Goal: Task Accomplishment & Management: Use online tool/utility

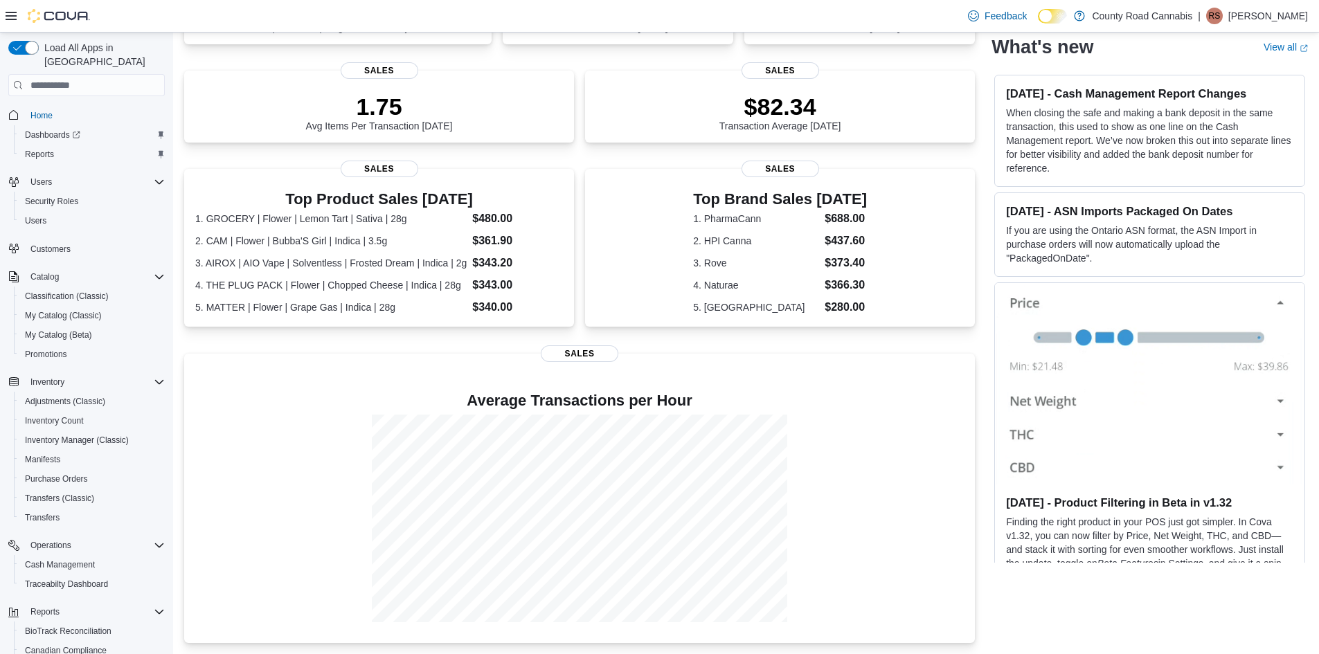
scroll to position [121, 0]
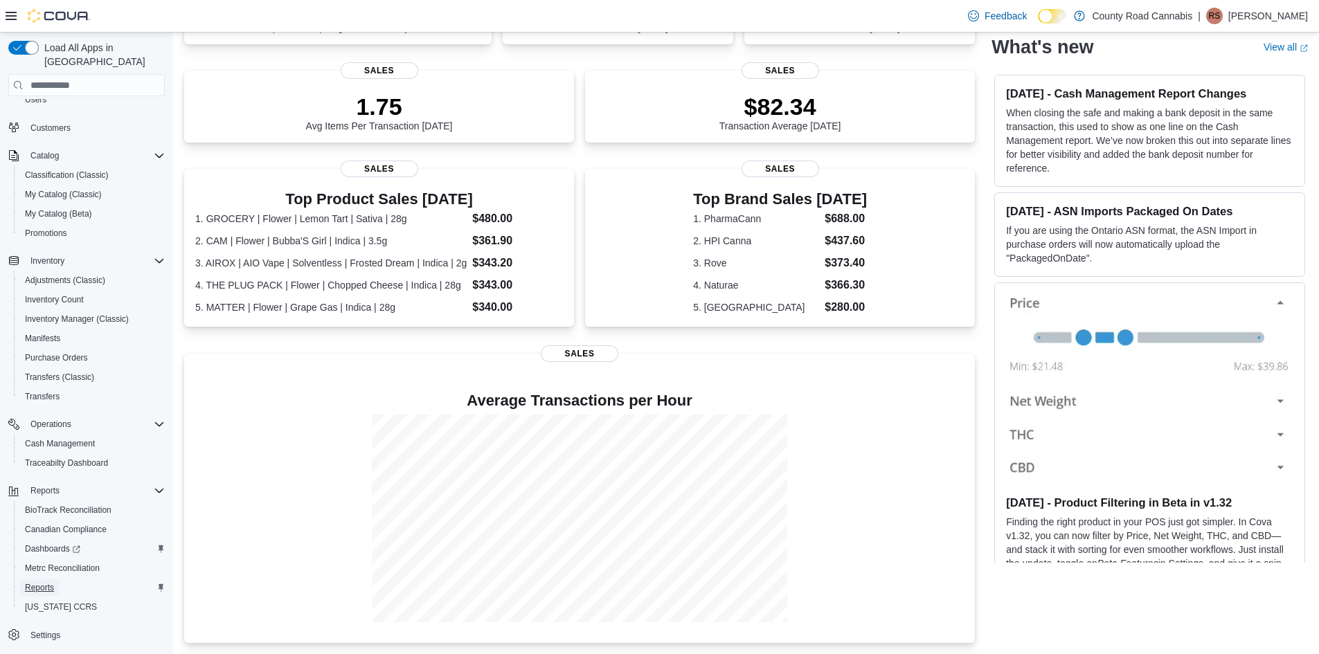
click at [40, 582] on span "Reports" at bounding box center [39, 587] width 29 height 11
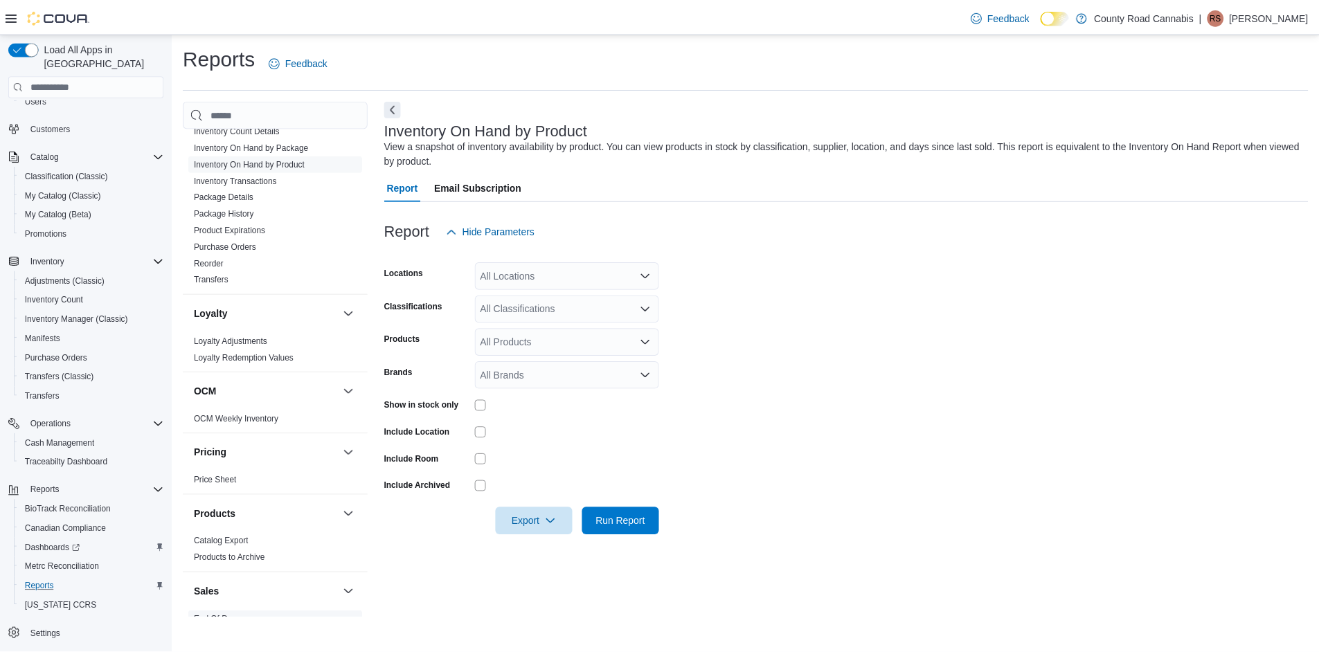
scroll to position [623, 0]
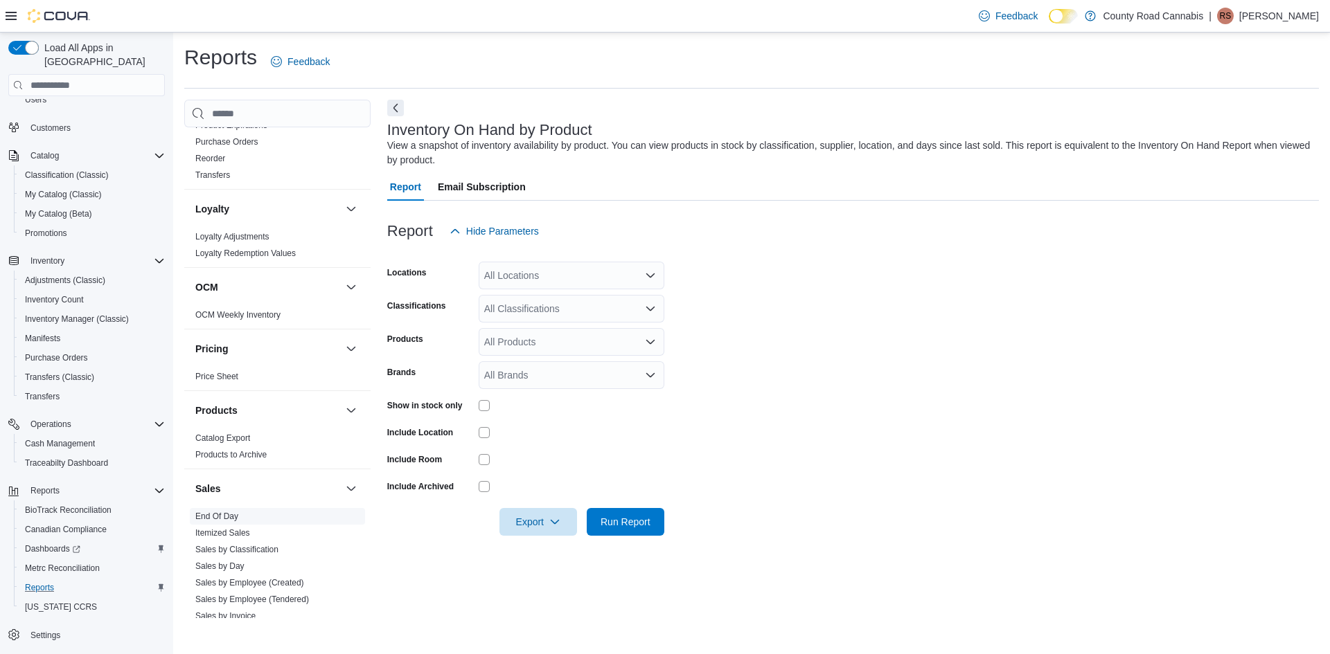
click at [221, 517] on link "End Of Day" at bounding box center [216, 517] width 43 height 10
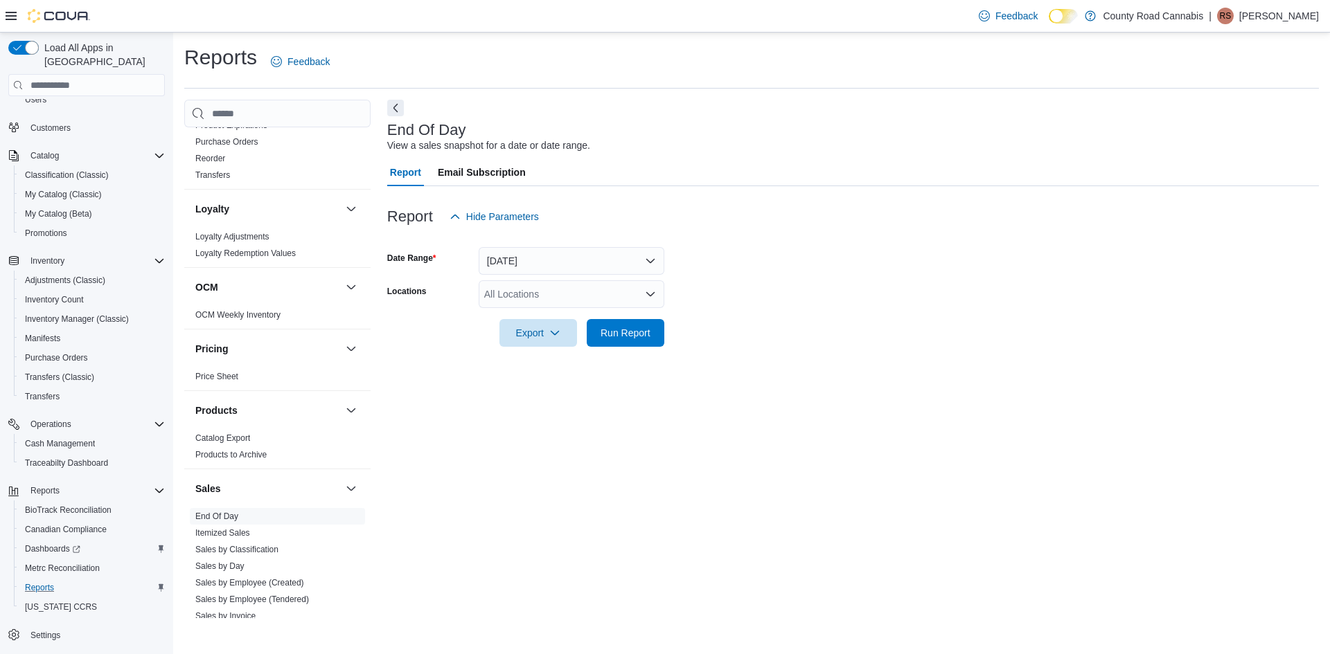
click at [609, 349] on div at bounding box center [852, 355] width 931 height 17
click at [623, 325] on span "Run Report" at bounding box center [625, 333] width 61 height 28
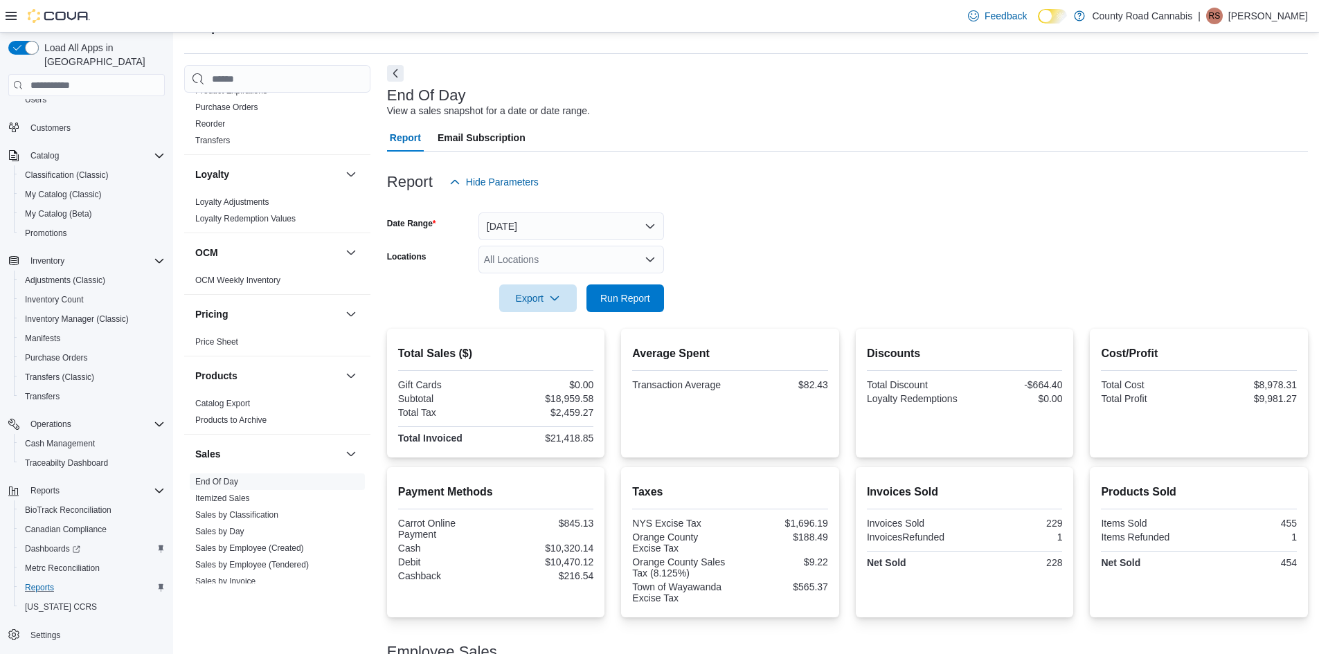
scroll to position [69, 0]
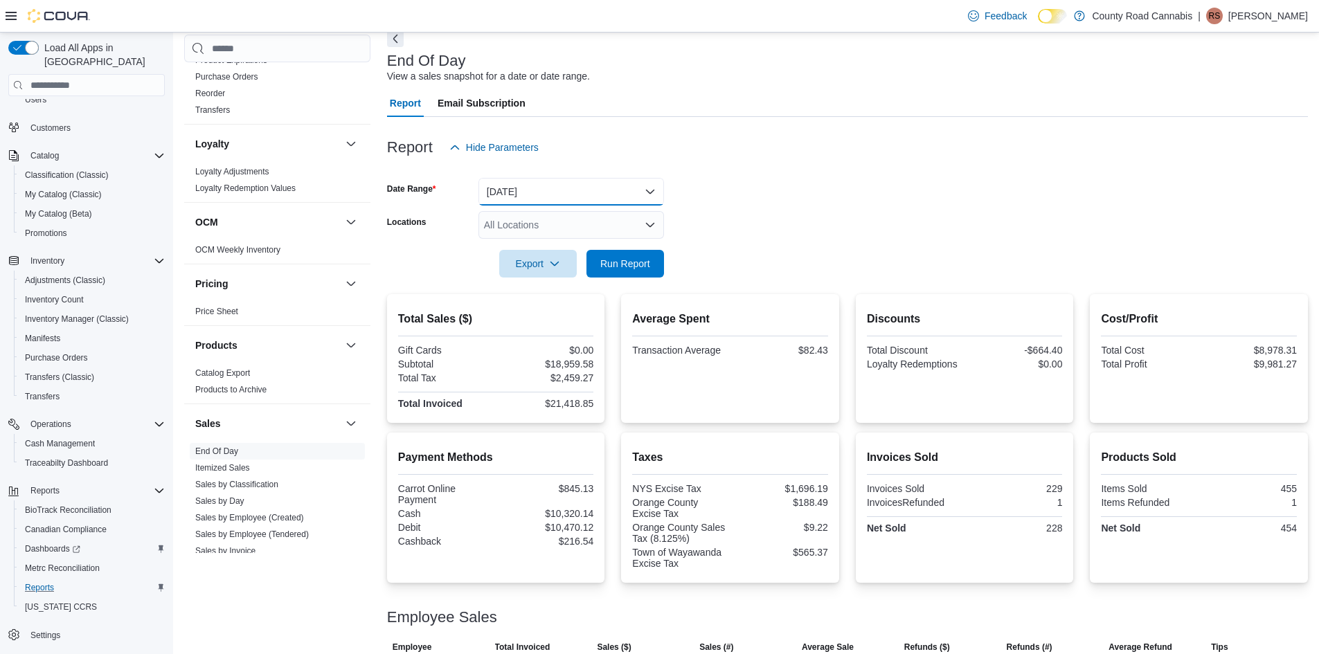
click at [537, 181] on button "Today" at bounding box center [572, 192] width 186 height 28
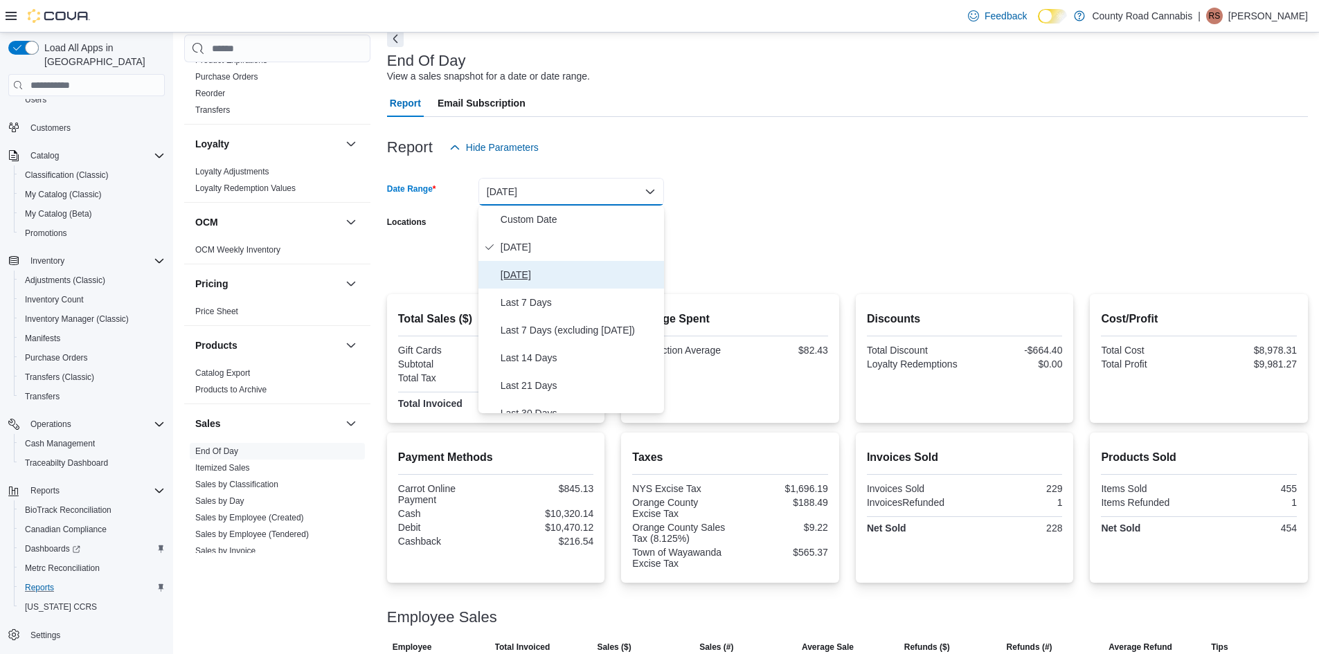
click at [519, 278] on span "Yesterday" at bounding box center [580, 275] width 158 height 17
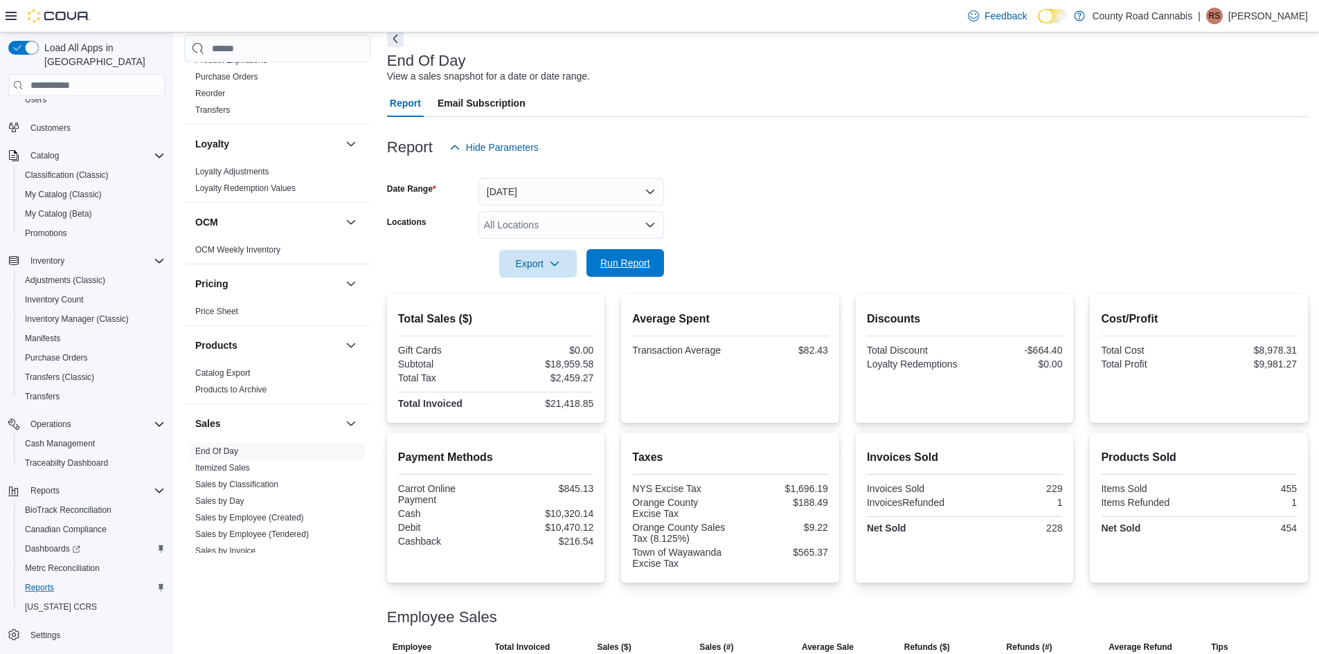
click at [606, 265] on span "Run Report" at bounding box center [625, 263] width 50 height 14
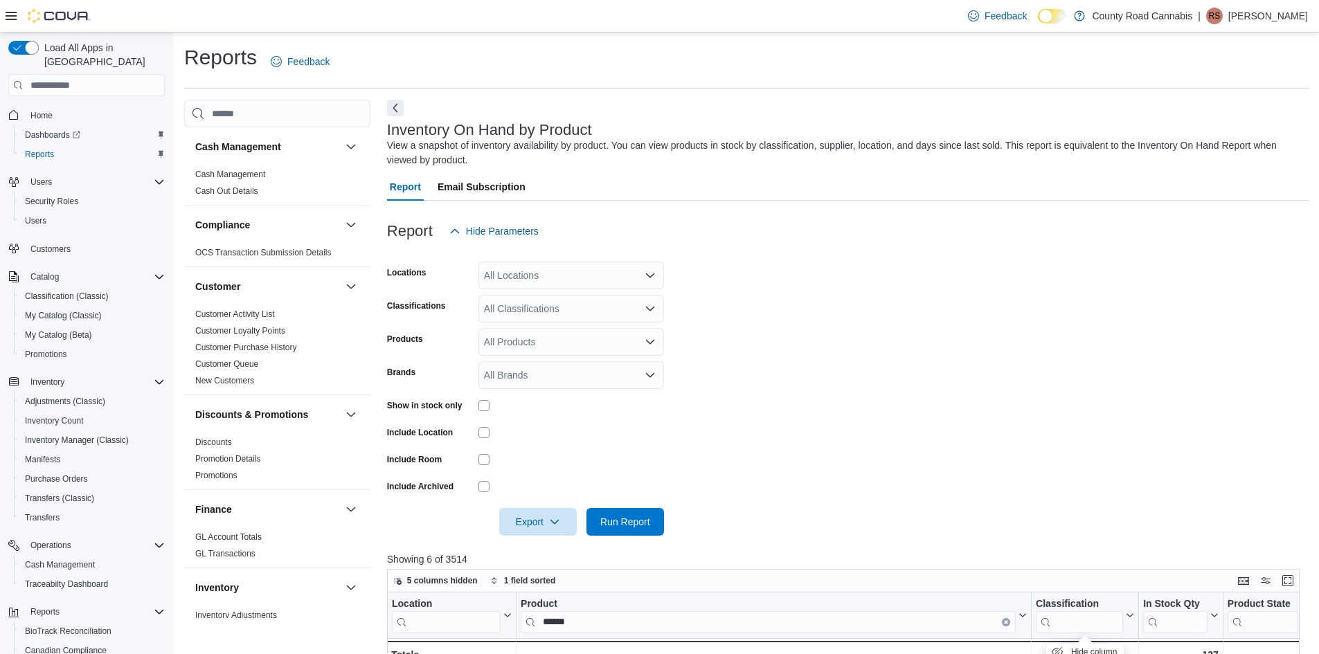
scroll to position [449, 0]
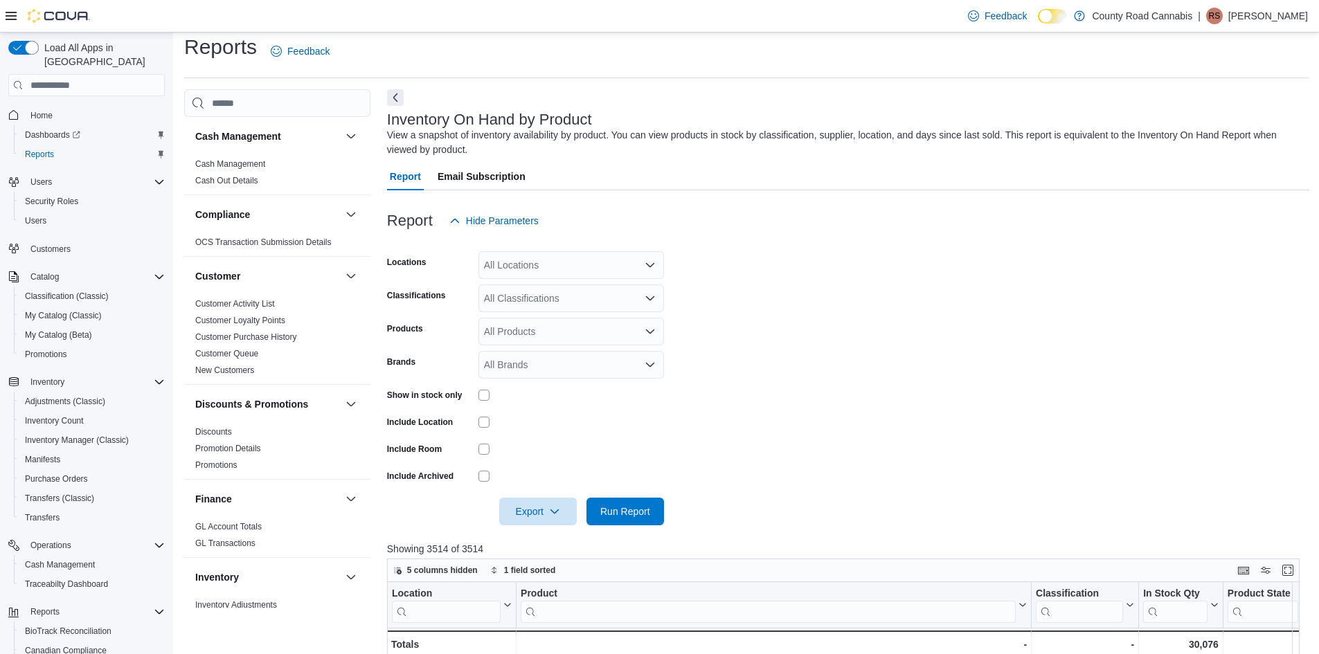
scroll to position [208, 0]
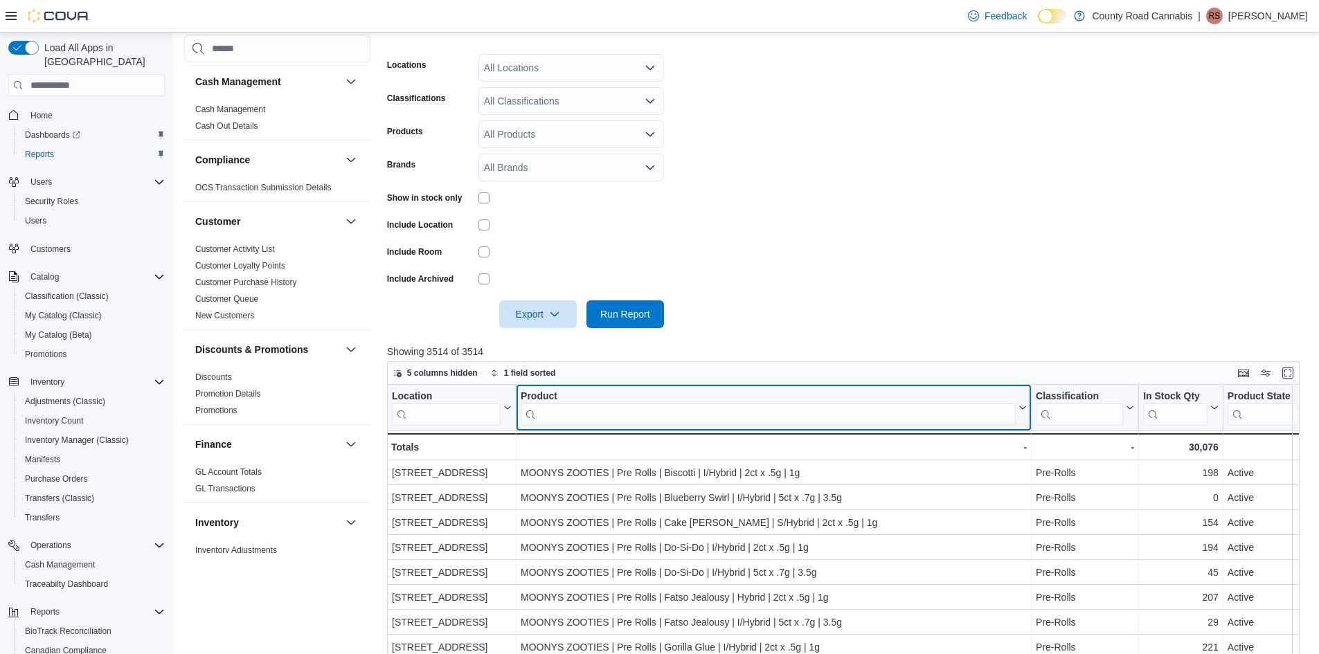
click at [618, 419] on input "search" at bounding box center [768, 415] width 495 height 22
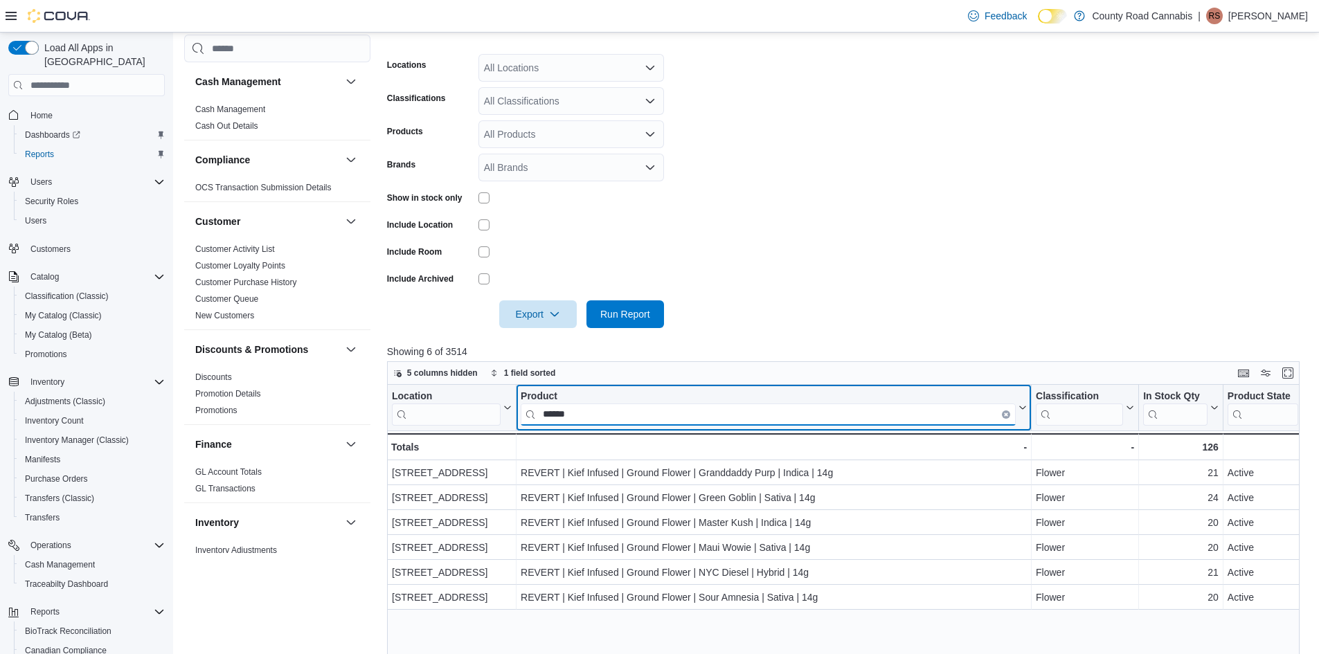
type input "******"
click at [1005, 414] on icon "Clear input" at bounding box center [1006, 415] width 4 height 4
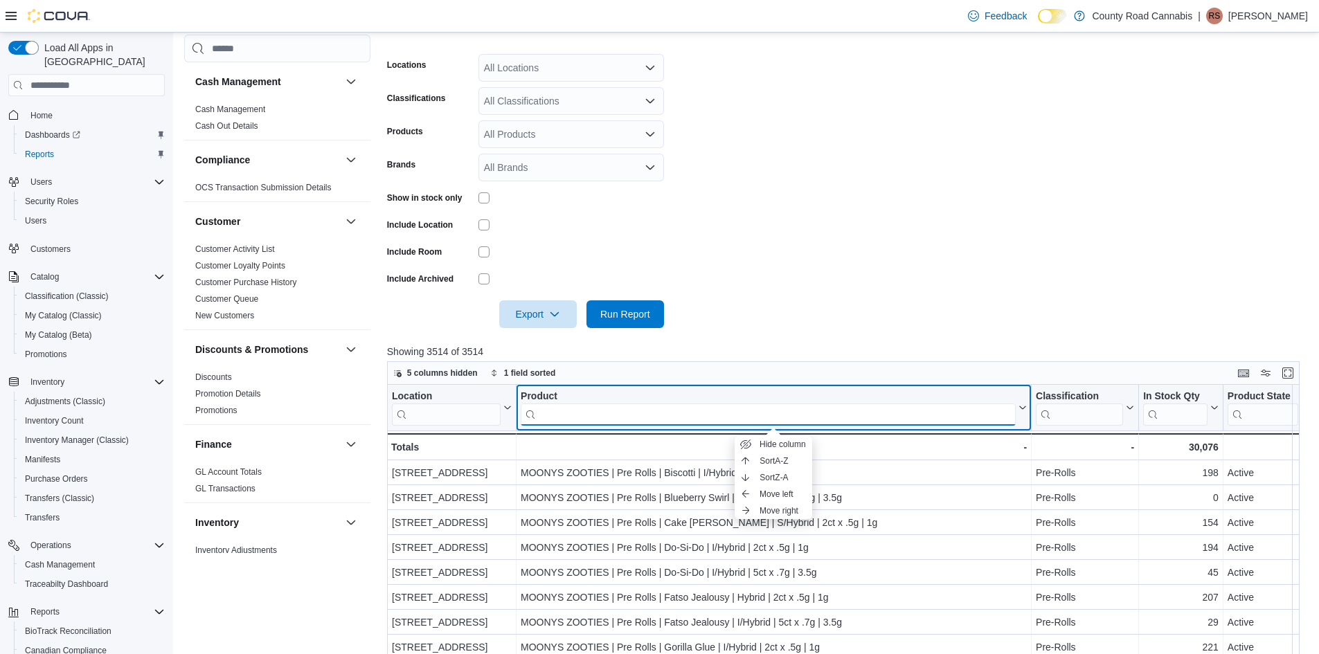
click at [553, 416] on input "search" at bounding box center [768, 415] width 495 height 22
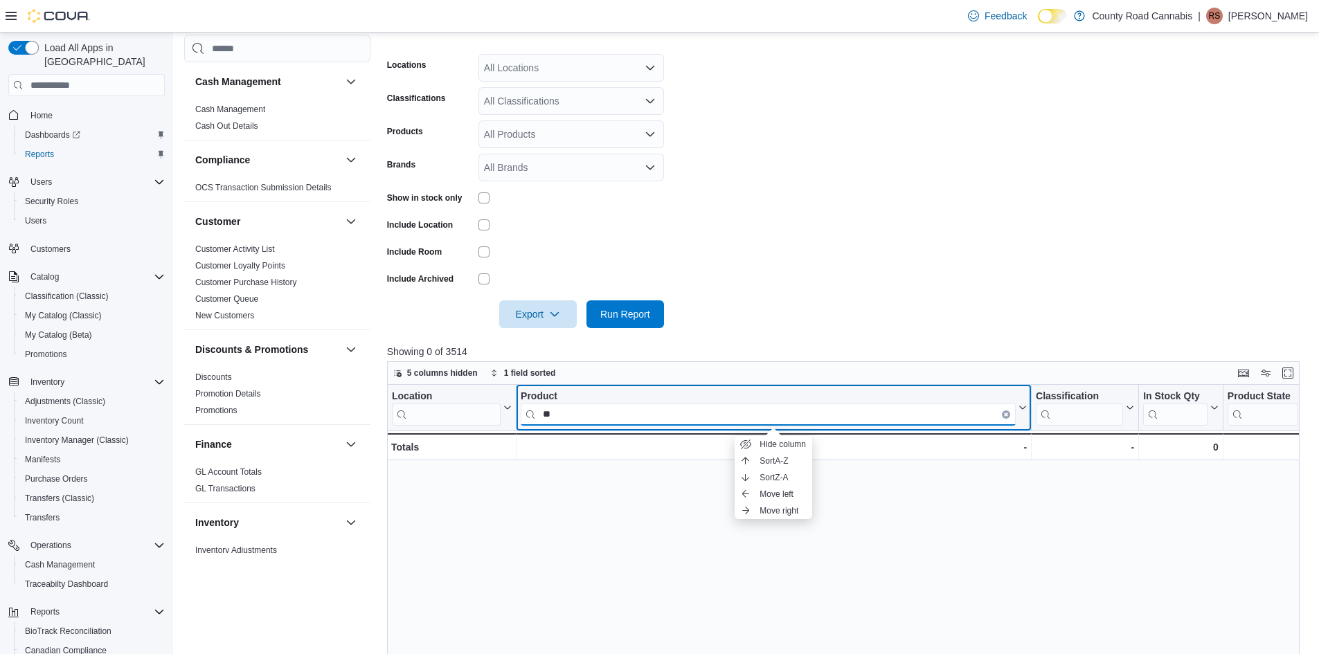
type input "*"
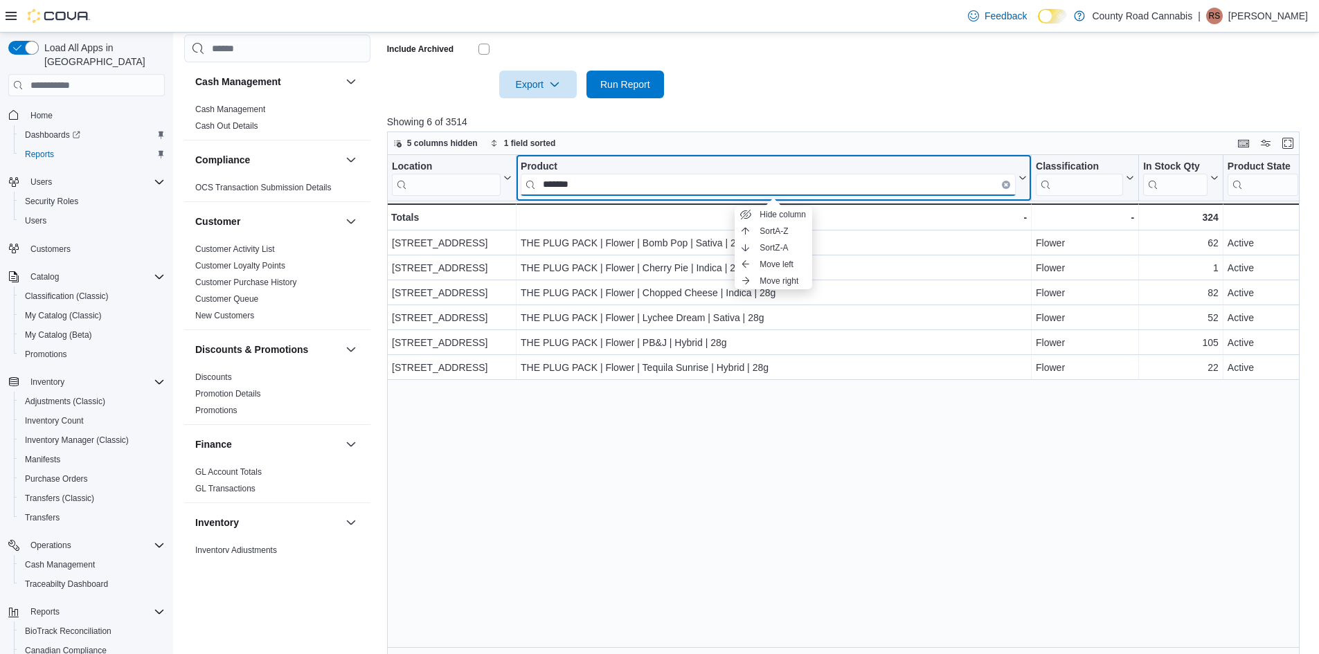
scroll to position [449, 0]
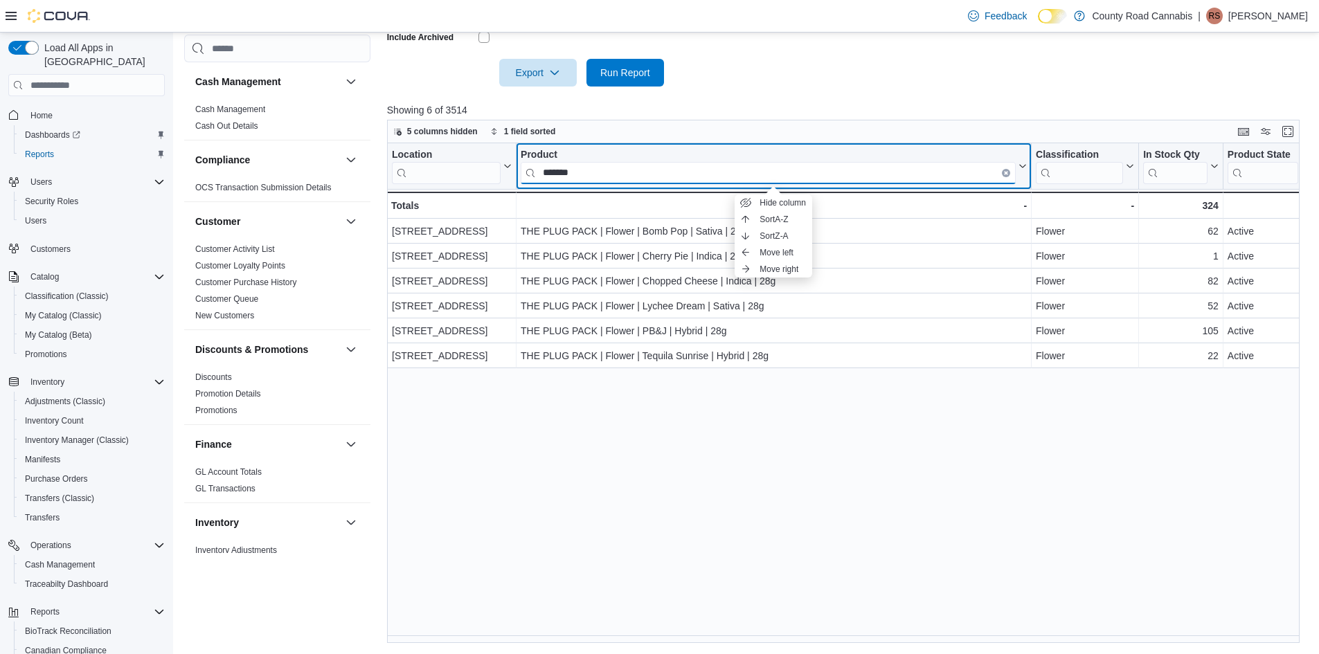
type input "*******"
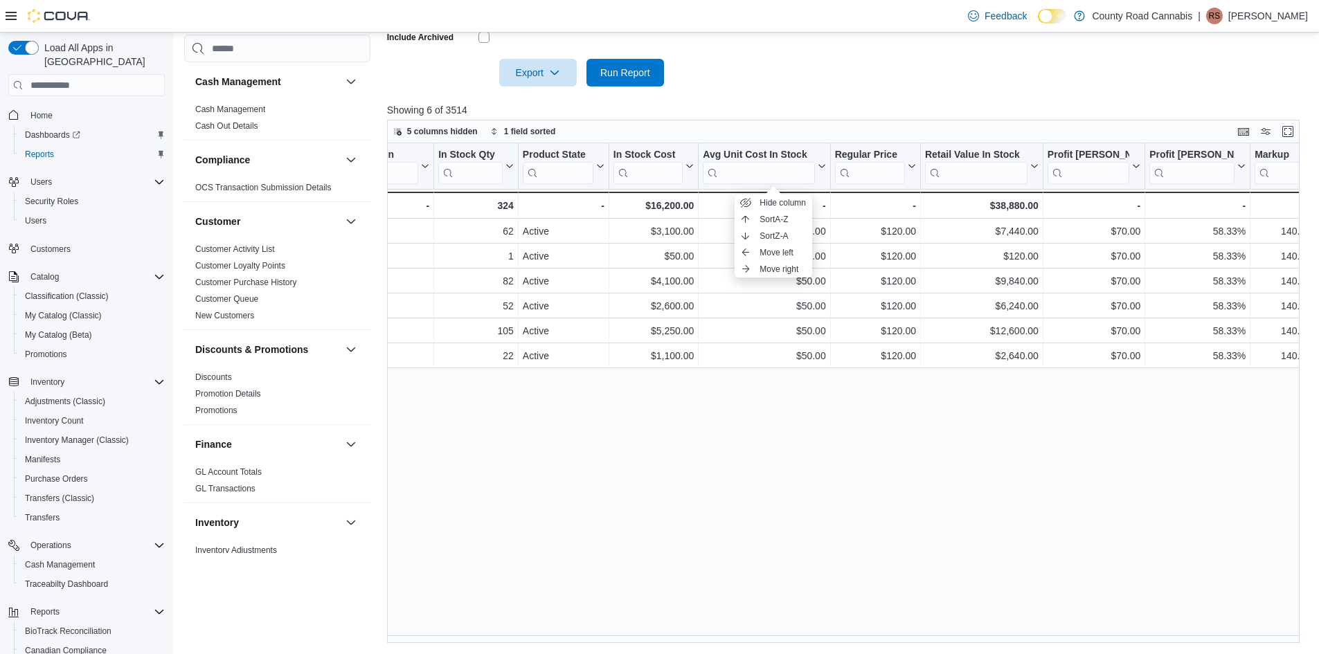
scroll to position [0, 0]
